Goal: Check status: Check status

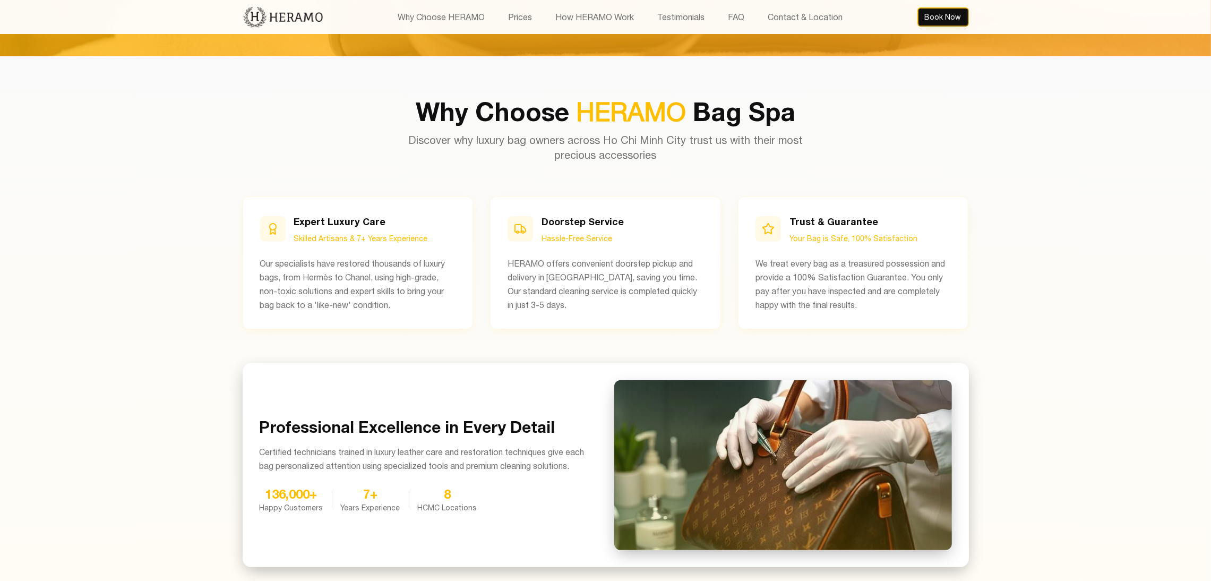
scroll to position [536, 0]
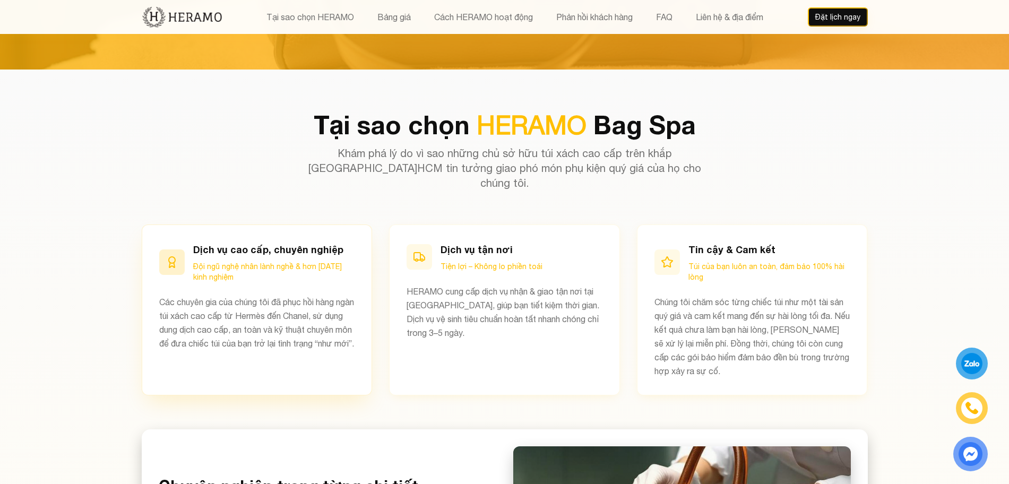
scroll to position [131, 0]
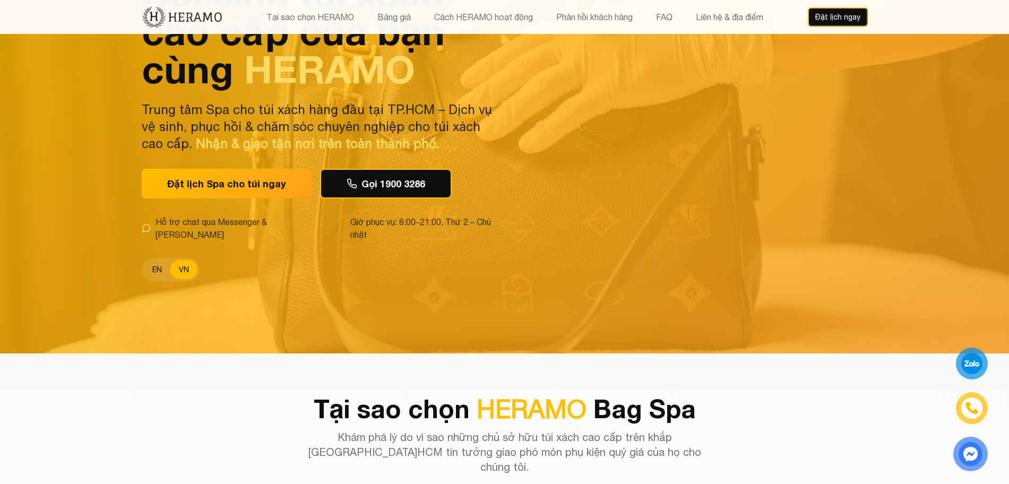
click at [156, 261] on button "EN" at bounding box center [157, 269] width 27 height 19
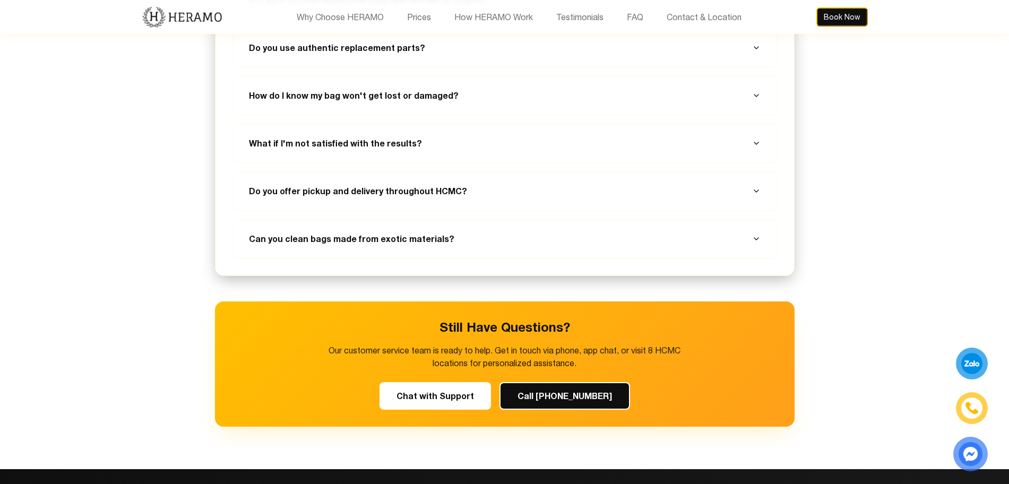
scroll to position [4034, 0]
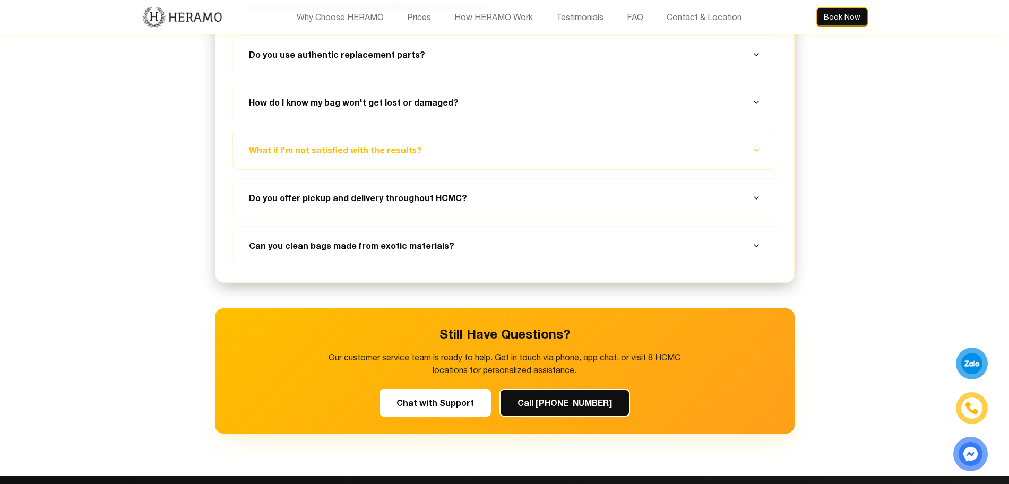
click at [508, 156] on button "What if I'm not satisfied with the results?" at bounding box center [505, 150] width 518 height 38
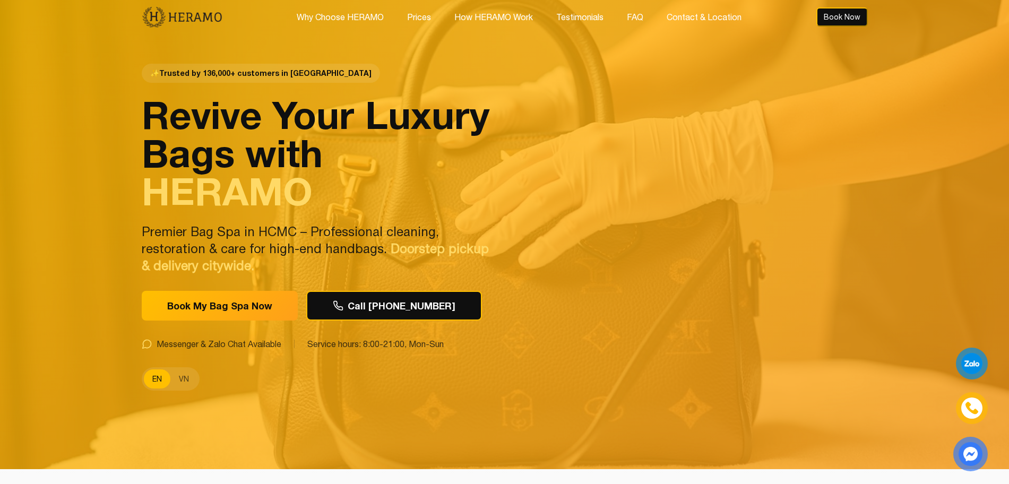
scroll to position [1, 0]
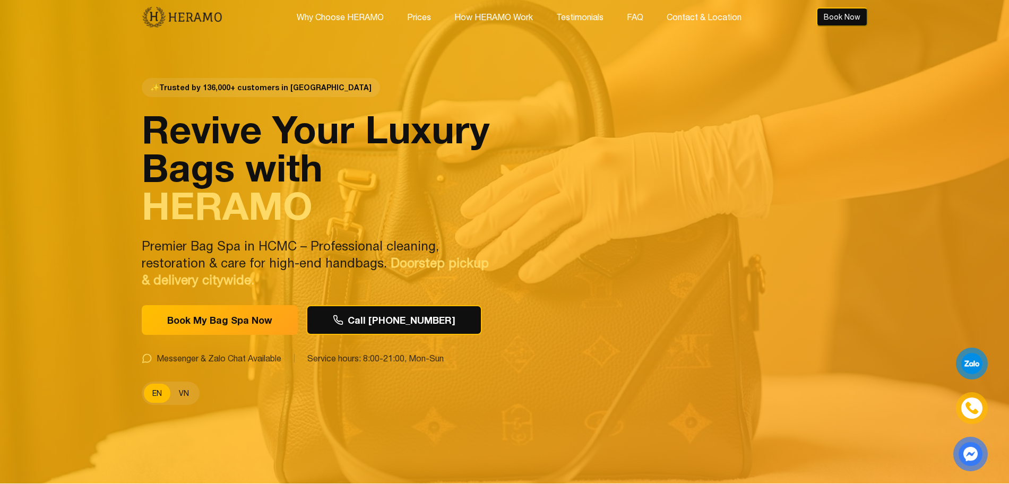
click at [184, 400] on button "VN" at bounding box center [183, 393] width 27 height 19
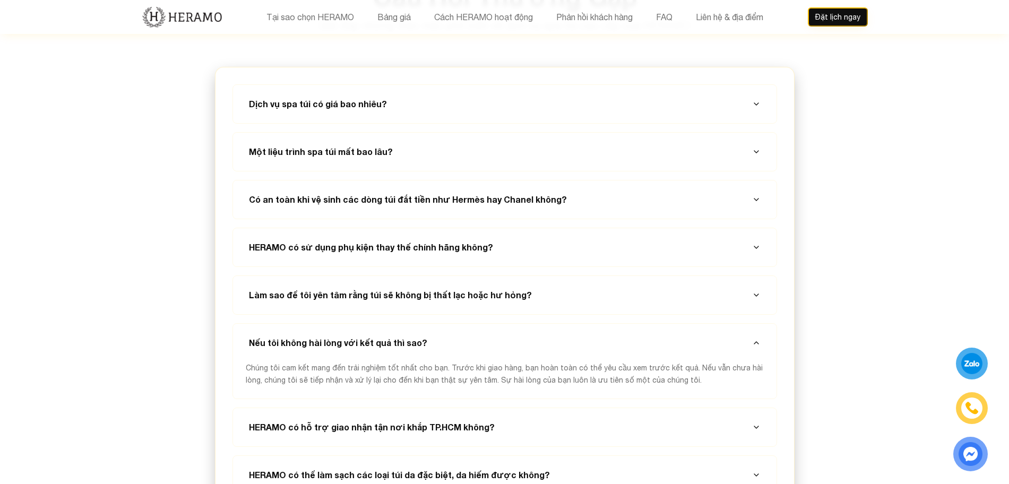
scroll to position [3923, 0]
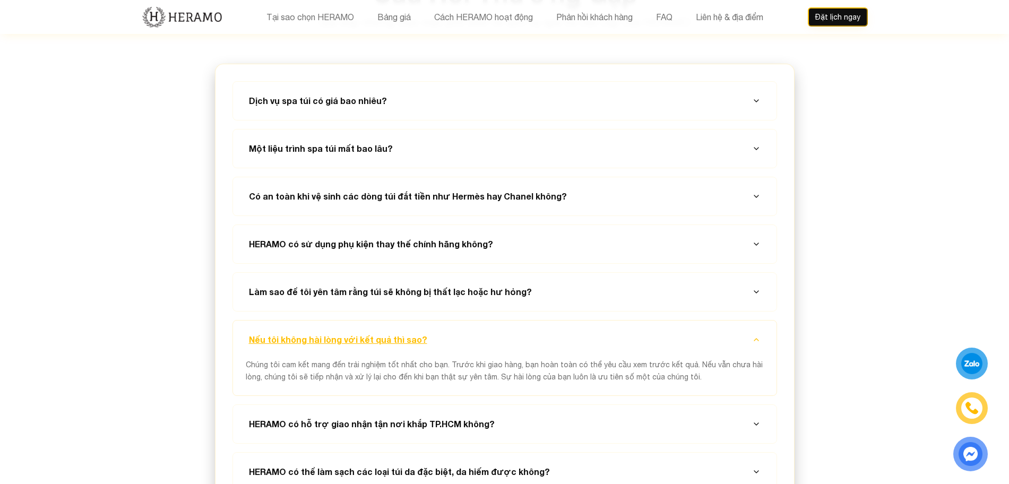
click at [686, 321] on button "Nếu tôi không hài lòng với kết quả thì sao?" at bounding box center [505, 340] width 518 height 38
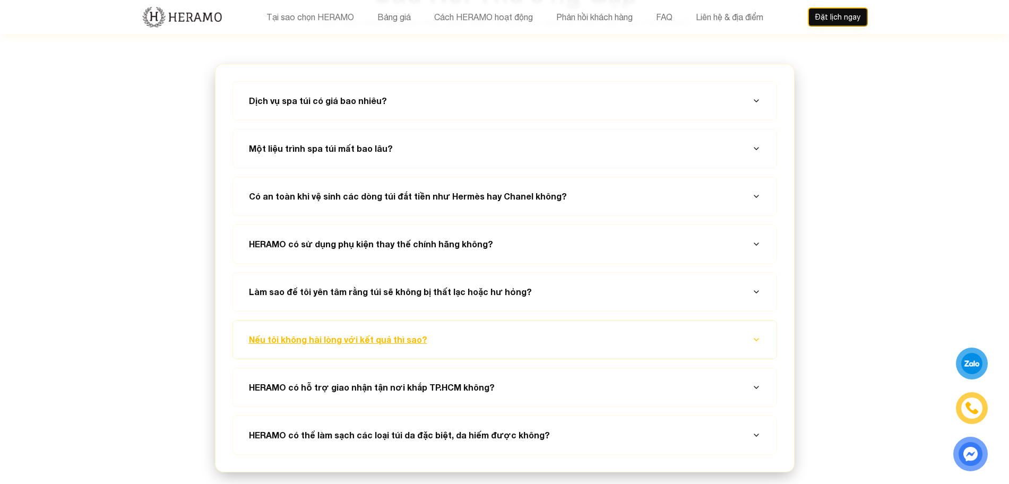
click at [686, 321] on button "Nếu tôi không hài lòng với kết quả thì sao?" at bounding box center [505, 340] width 518 height 38
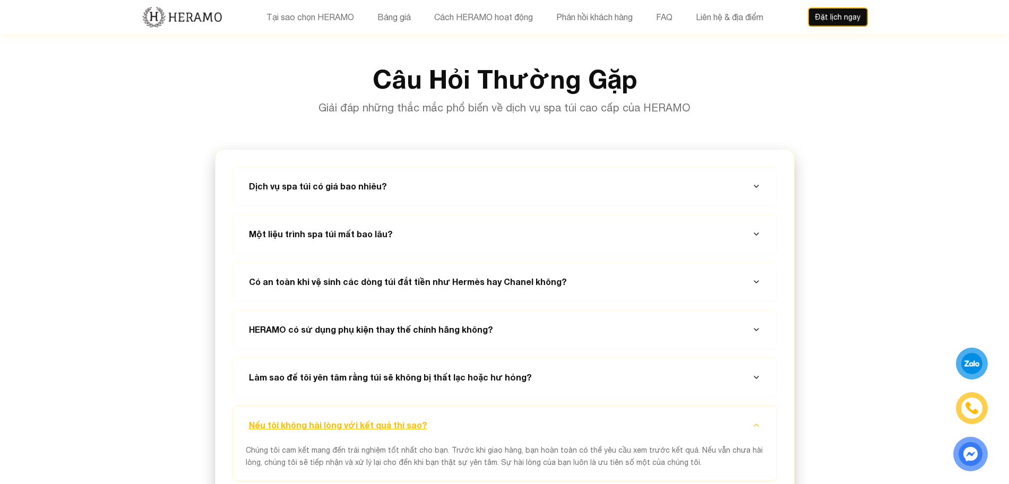
scroll to position [3840, 0]
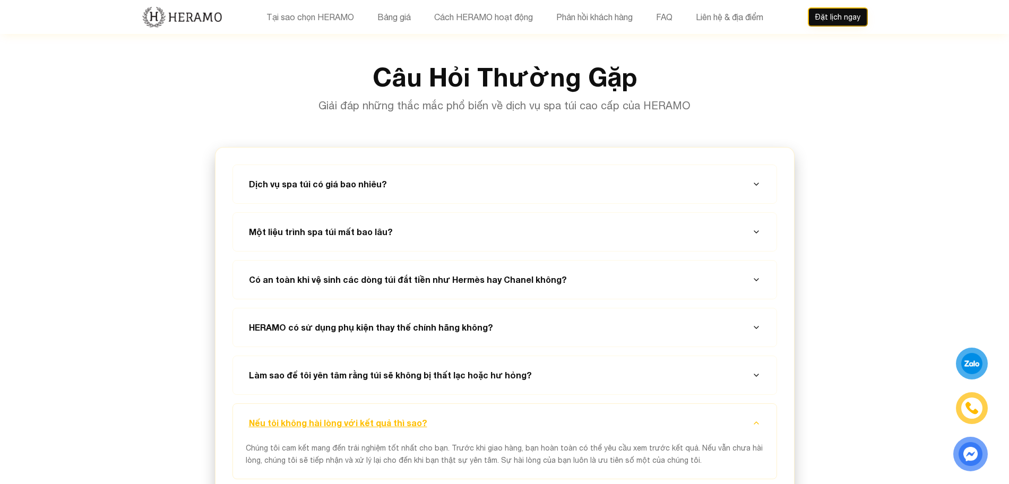
click at [762, 404] on button "Nếu tôi không hài lòng với kết quả thì sao?" at bounding box center [505, 423] width 518 height 38
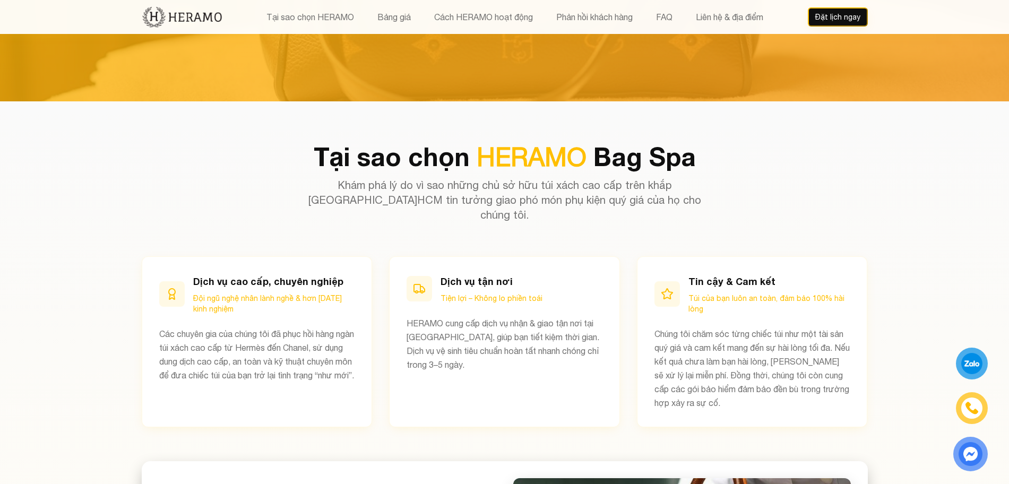
scroll to position [382, 0]
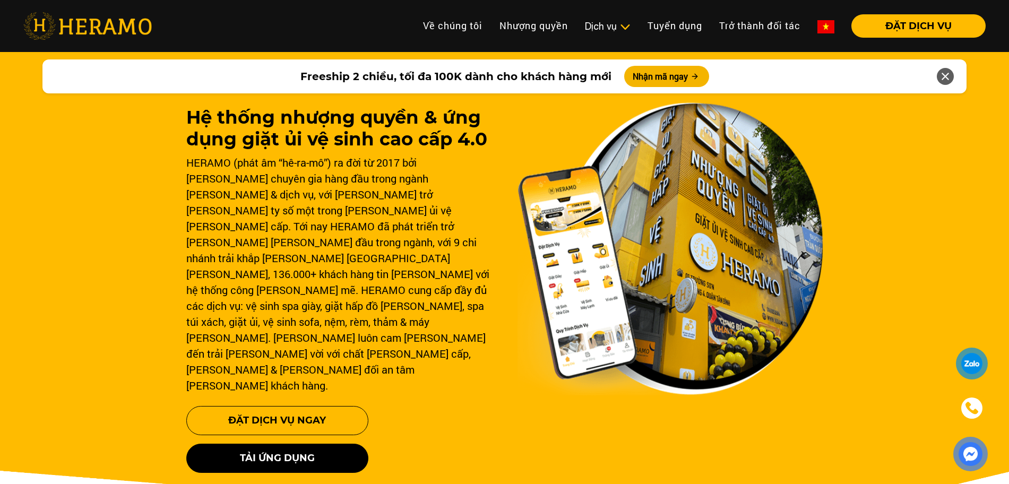
click at [815, 21] on link at bounding box center [826, 25] width 34 height 23
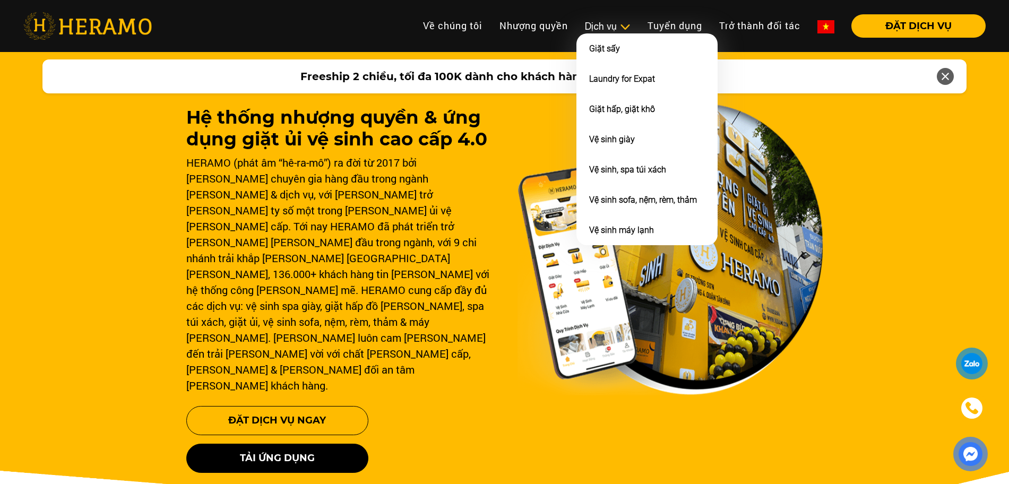
click at [636, 27] on div "Dịch vụ Giặt sấy Laundry for Expat Giặt hấp, giặt khô Vệ sinh giày Vệ sinh, spa…" at bounding box center [607, 26] width 63 height 14
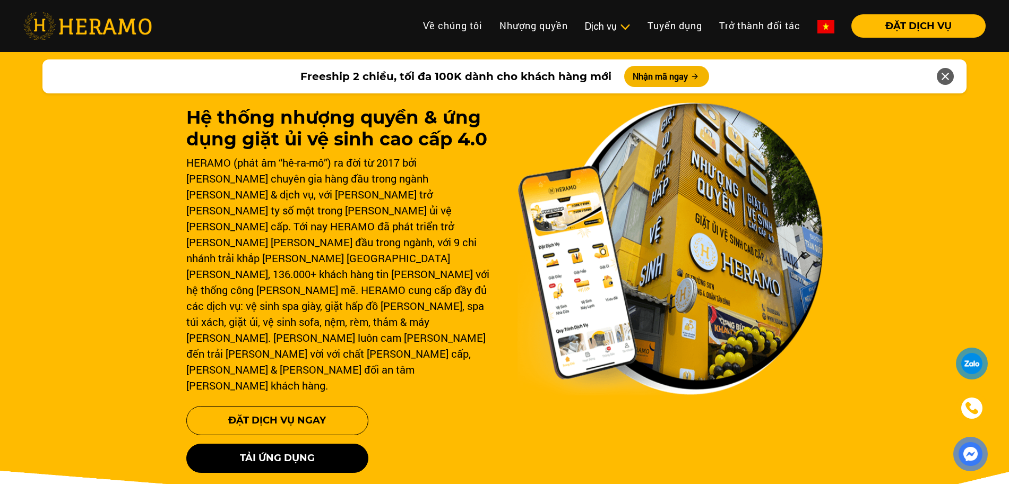
click at [818, 31] on img at bounding box center [825, 26] width 17 height 13
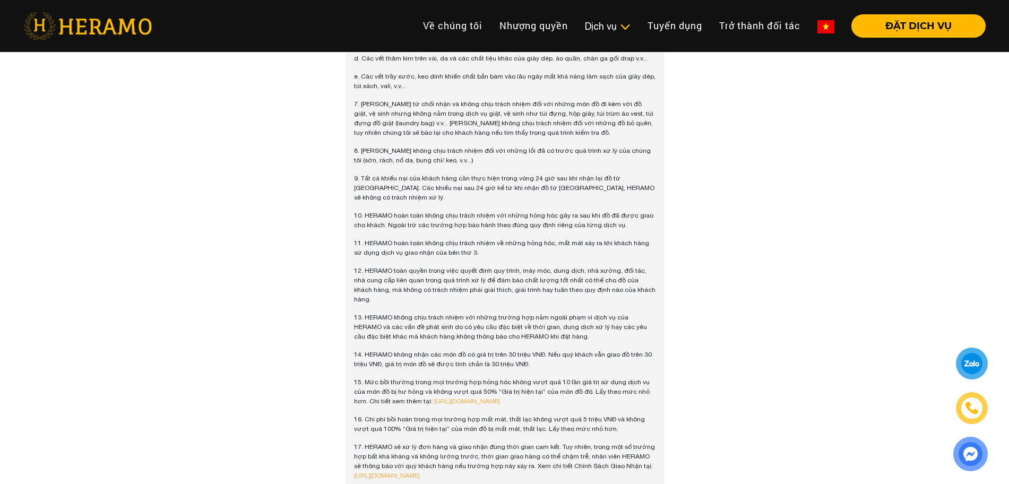
scroll to position [1332, 0]
